Goal: Transaction & Acquisition: Purchase product/service

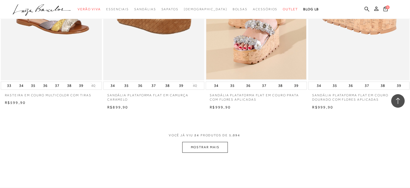
scroll to position [1052, 0]
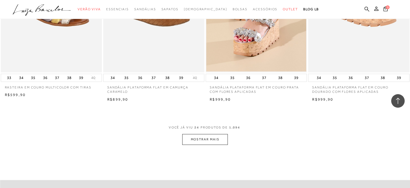
click at [220, 137] on button "MOSTRAR MAIS" at bounding box center [204, 139] width 45 height 11
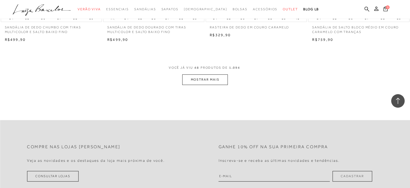
scroll to position [2240, 0]
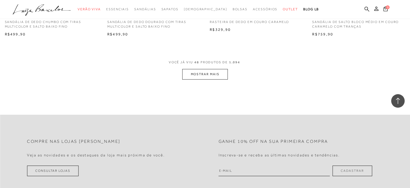
click at [196, 73] on button "MOSTRAR MAIS" at bounding box center [204, 74] width 45 height 11
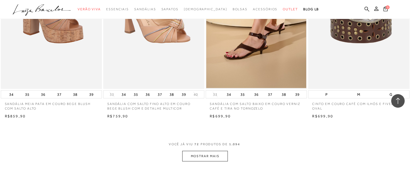
scroll to position [3292, 0]
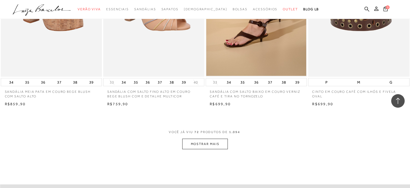
click at [218, 144] on button "MOSTRAR MAIS" at bounding box center [204, 143] width 45 height 11
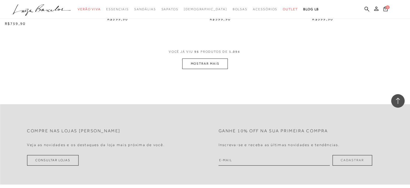
scroll to position [4507, 0]
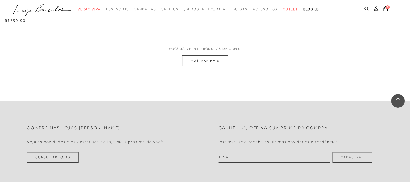
click at [209, 59] on button "MOSTRAR MAIS" at bounding box center [204, 60] width 45 height 11
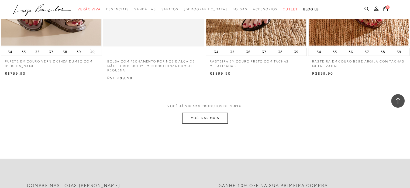
scroll to position [5613, 0]
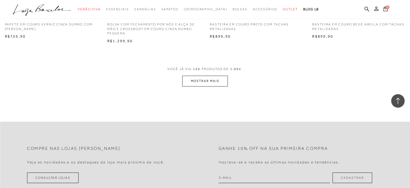
click at [200, 81] on button "MOSTRAR MAIS" at bounding box center [204, 81] width 45 height 11
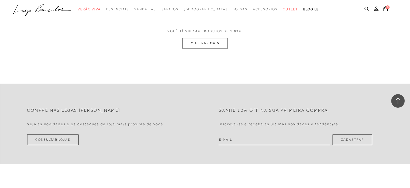
scroll to position [6773, 0]
click at [198, 42] on button "MOSTRAR MAIS" at bounding box center [204, 43] width 45 height 11
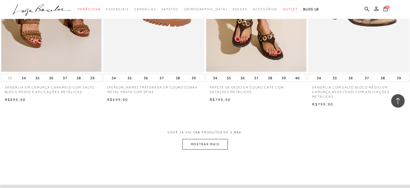
scroll to position [7853, 0]
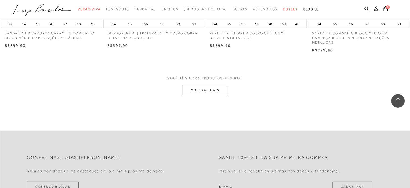
click at [219, 88] on button "MOSTRAR MAIS" at bounding box center [204, 90] width 45 height 11
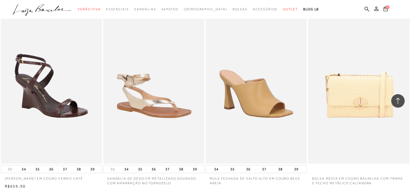
scroll to position [8474, 0]
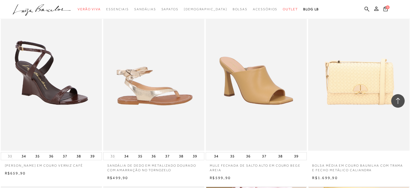
click at [138, 93] on img at bounding box center [154, 75] width 101 height 152
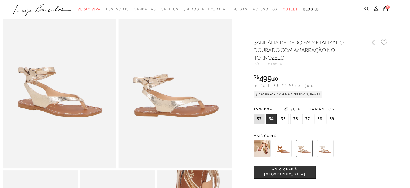
scroll to position [54, 0]
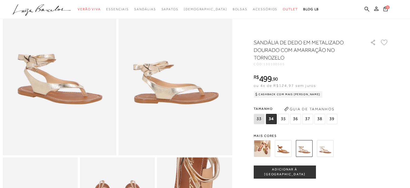
click at [328, 152] on img at bounding box center [325, 148] width 17 height 17
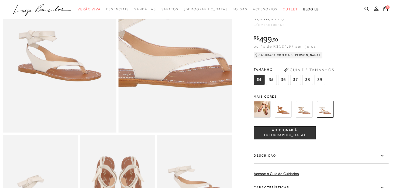
scroll to position [81, 0]
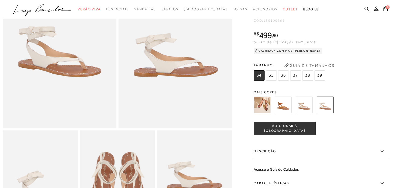
click at [274, 79] on span "35" at bounding box center [271, 75] width 11 height 10
click at [309, 69] on button "Guia de Tamanhos" at bounding box center [310, 65] width 54 height 9
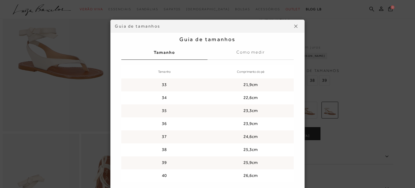
click at [294, 26] on img at bounding box center [295, 26] width 3 height 3
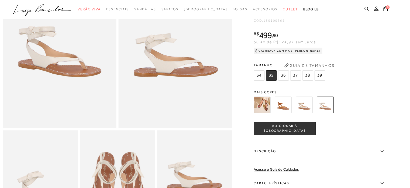
click at [297, 133] on span "ADICIONAR À [GEOGRAPHIC_DATA]" at bounding box center [285, 127] width 62 height 9
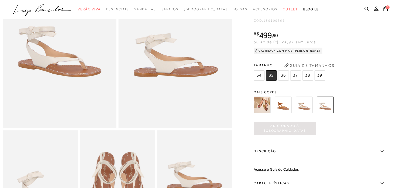
scroll to position [0, 0]
click at [385, 9] on icon at bounding box center [386, 8] width 4 height 5
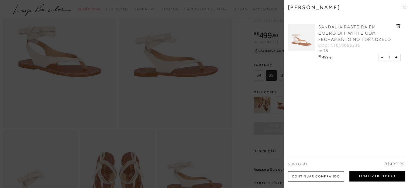
click at [360, 175] on button "Finalizar Pedido" at bounding box center [378, 176] width 56 height 10
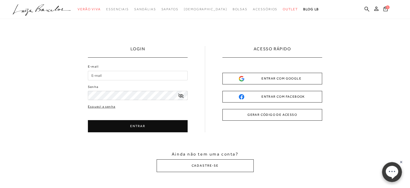
click at [110, 74] on input "E-mail" at bounding box center [138, 75] width 100 height 9
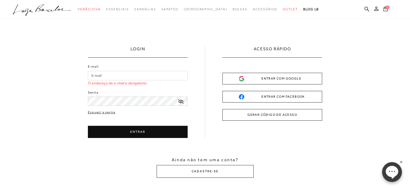
click at [285, 113] on button "GERAR CÓDIGO DE ACESSO" at bounding box center [273, 115] width 100 height 12
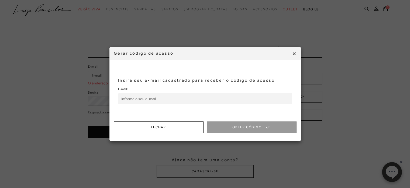
click at [161, 98] on input "E-mail:" at bounding box center [205, 98] width 174 height 11
type input "[EMAIL_ADDRESS][DOMAIN_NAME]"
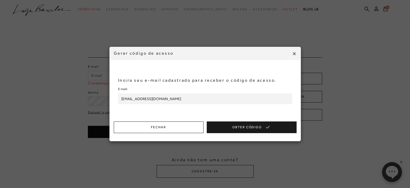
click at [249, 128] on button "Obter Código" at bounding box center [252, 127] width 90 height 12
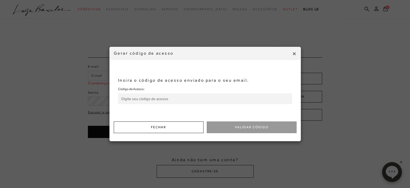
click at [181, 98] on input "Código de Acesso:" at bounding box center [205, 98] width 174 height 11
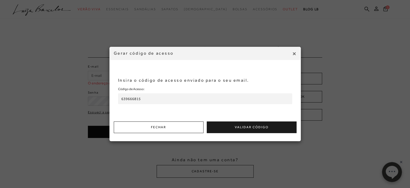
type input "639666815"
click at [248, 125] on button "Validar Código" at bounding box center [252, 127] width 90 height 12
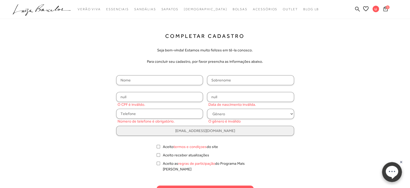
click at [156, 77] on input "text" at bounding box center [159, 80] width 87 height 10
type input "sinara"
click at [217, 80] on input "text" at bounding box center [250, 80] width 87 height 10
type input "[PERSON_NAME]"
click at [140, 96] on input "null" at bounding box center [159, 97] width 87 height 10
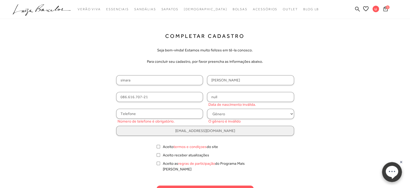
type input "086.616.707-21"
click at [230, 94] on input "null" at bounding box center [250, 97] width 87 height 10
type input "[DATE]"
click at [148, 114] on input "text" at bounding box center [159, 113] width 87 height 10
type input "[PHONE_NUMBER]"
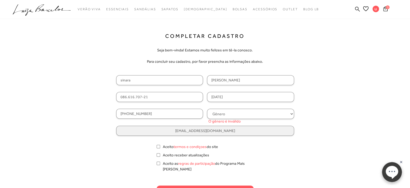
click at [292, 113] on select "Gênero Feminino Masculino" at bounding box center [250, 113] width 87 height 10
select select
click at [207, 108] on select "Gênero Feminino Masculino" at bounding box center [250, 113] width 87 height 10
click at [158, 145] on input "Aceito termos e condiçoes do site" at bounding box center [159, 146] width 4 height 5
checkbox input "true"
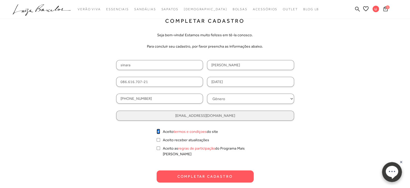
scroll to position [27, 0]
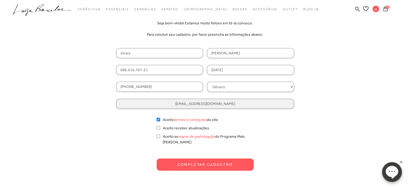
click at [201, 160] on button "Completar Cadastro" at bounding box center [205, 164] width 97 height 12
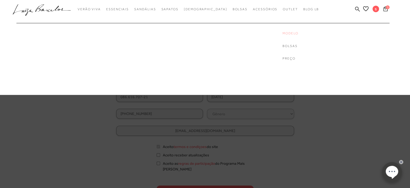
click at [283, 34] on link "Modelo" at bounding box center [304, 33] width 43 height 5
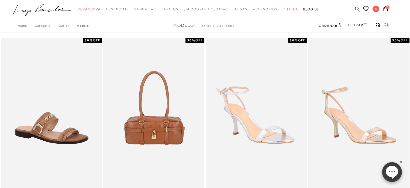
click at [45, 26] on link "Categoria" at bounding box center [46, 26] width 23 height 4
click at [48, 27] on link "Categoria" at bounding box center [46, 26] width 23 height 4
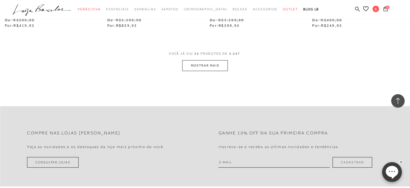
scroll to position [1160, 0]
click at [205, 64] on button "MOSTRAR MAIS" at bounding box center [204, 65] width 45 height 11
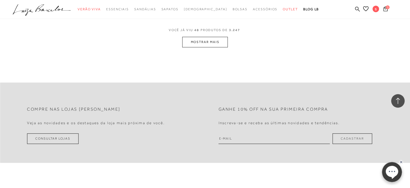
scroll to position [2348, 0]
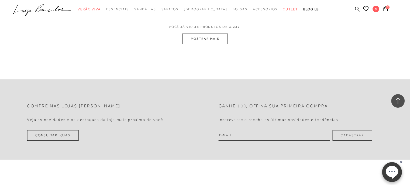
click at [202, 38] on button "MOSTRAR MAIS" at bounding box center [204, 38] width 45 height 11
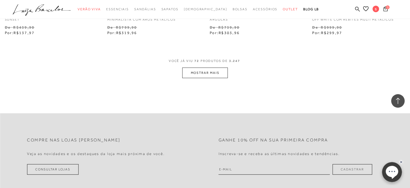
scroll to position [3508, 0]
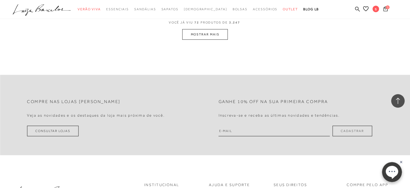
click at [215, 37] on button "MOSTRAR MAIS" at bounding box center [204, 34] width 45 height 11
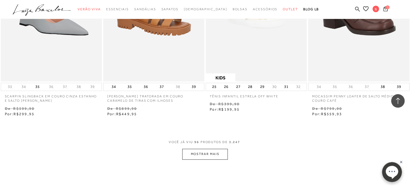
scroll to position [4590, 0]
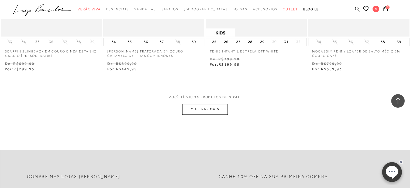
click at [209, 108] on button "MOSTRAR MAIS" at bounding box center [204, 109] width 45 height 11
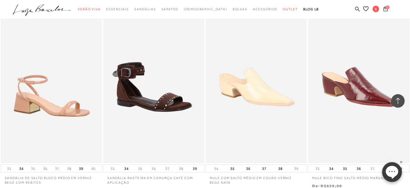
scroll to position [3456, 0]
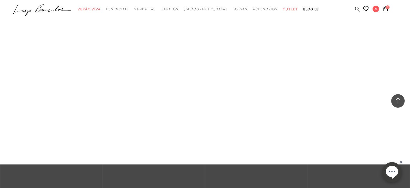
click at [0, 0] on link "[DEMOGRAPHIC_DATA]" at bounding box center [0, 0] width 0 height 0
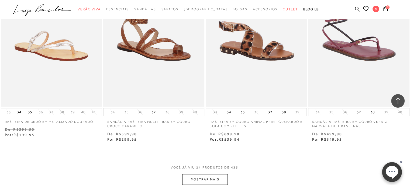
scroll to position [1052, 0]
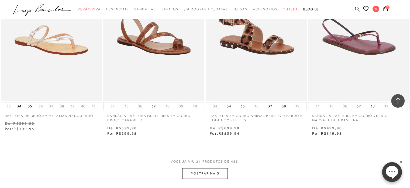
click at [204, 174] on button "MOSTRAR MAIS" at bounding box center [204, 173] width 45 height 11
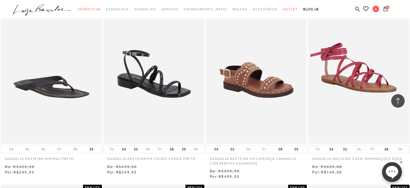
scroll to position [1214, 0]
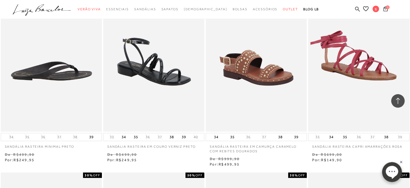
click at [56, 79] on img at bounding box center [51, 55] width 101 height 152
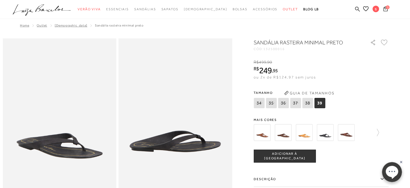
click at [265, 134] on img at bounding box center [262, 132] width 17 height 17
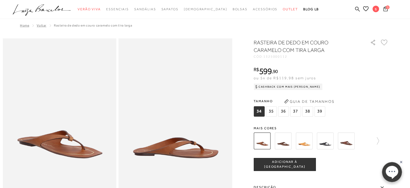
click at [274, 110] on span "35" at bounding box center [271, 111] width 11 height 10
click at [286, 146] on img at bounding box center [283, 140] width 17 height 17
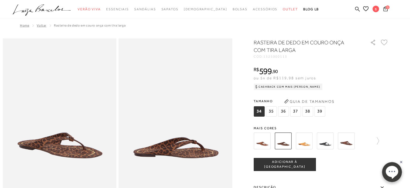
click at [306, 143] on img at bounding box center [304, 140] width 17 height 17
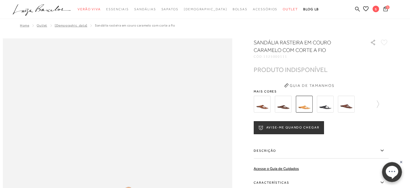
click at [329, 106] on img at bounding box center [325, 104] width 17 height 17
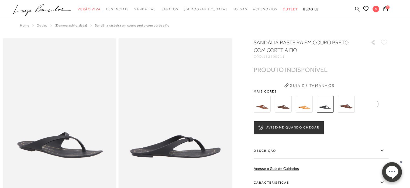
click at [349, 108] on img at bounding box center [346, 104] width 17 height 17
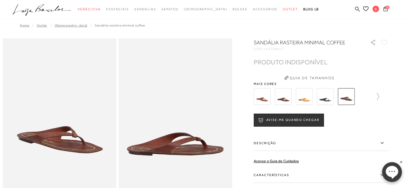
click at [379, 96] on icon at bounding box center [376, 97] width 8 height 8
click at [273, 97] on img at bounding box center [271, 96] width 17 height 17
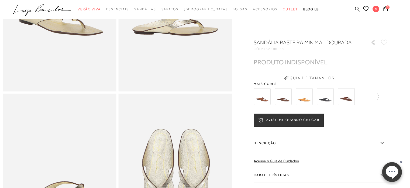
scroll to position [216, 0]
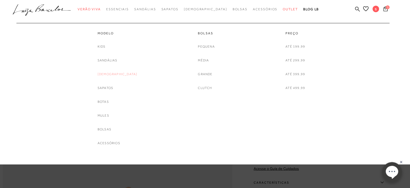
click at [117, 72] on link "[DEMOGRAPHIC_DATA]" at bounding box center [118, 74] width 40 height 6
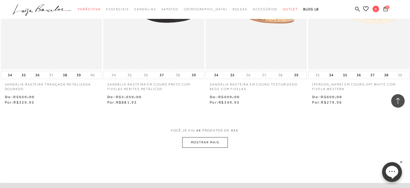
scroll to position [2267, 0]
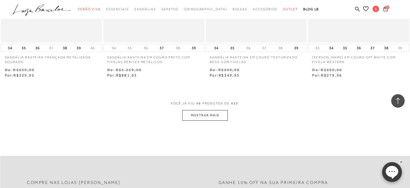
click at [203, 114] on button "MOSTRAR MAIS" at bounding box center [204, 115] width 45 height 11
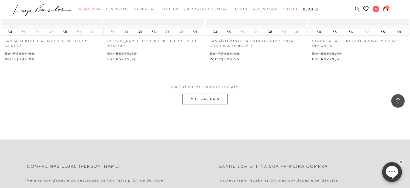
scroll to position [3454, 0]
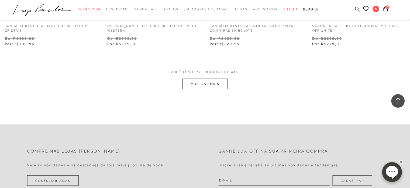
click at [193, 81] on button "MOSTRAR MAIS" at bounding box center [204, 84] width 45 height 11
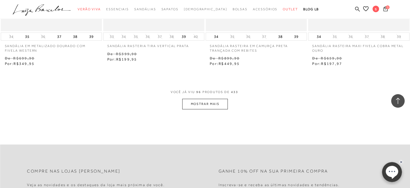
scroll to position [4615, 0]
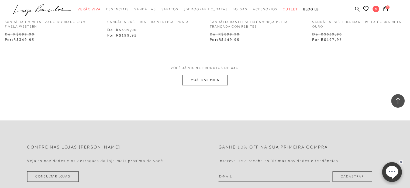
click at [220, 78] on button "MOSTRAR MAIS" at bounding box center [204, 79] width 45 height 11
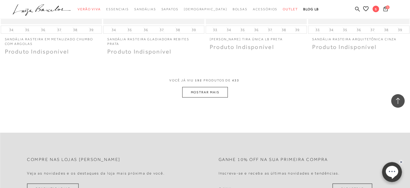
scroll to position [9256, 0]
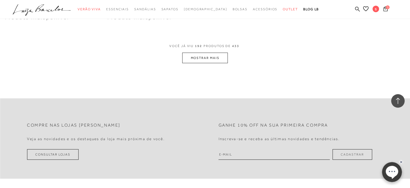
click at [196, 57] on button "MOSTRAR MAIS" at bounding box center [204, 58] width 45 height 11
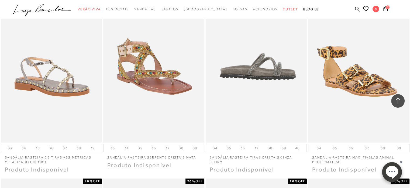
scroll to position [10201, 0]
